Goal: Task Accomplishment & Management: Use online tool/utility

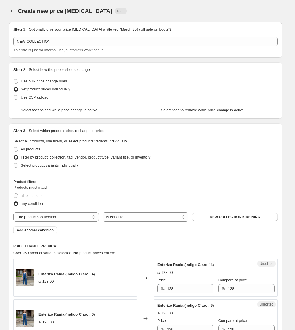
select select "collection"
